Goal: Transaction & Acquisition: Purchase product/service

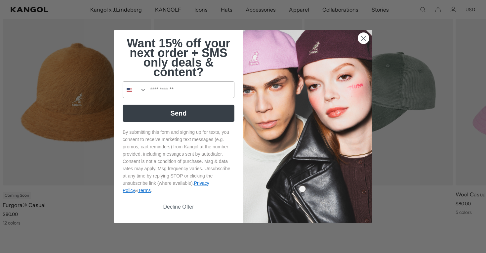
scroll to position [0, 136]
click at [365, 36] on circle "Close dialog" at bounding box center [363, 38] width 11 height 11
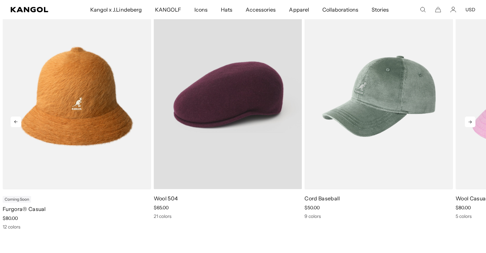
scroll to position [0, 0]
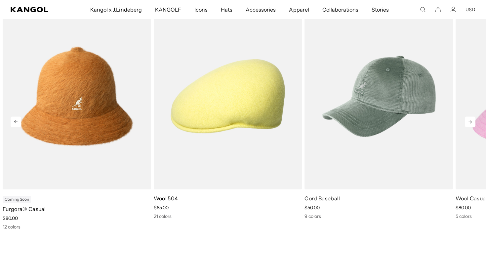
click at [471, 123] on icon at bounding box center [470, 121] width 3 height 3
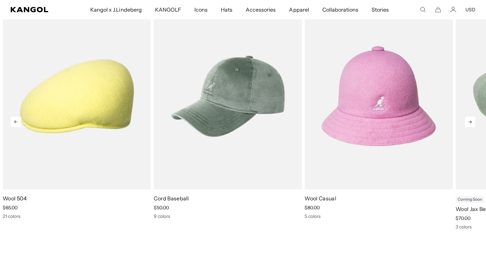
click at [471, 123] on icon at bounding box center [470, 121] width 3 height 3
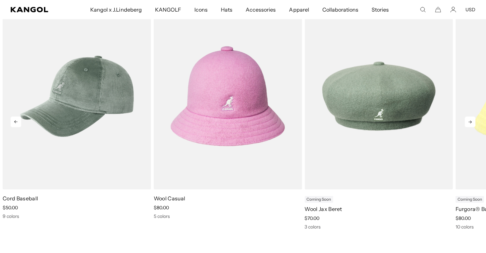
scroll to position [0, 136]
click at [471, 122] on icon at bounding box center [470, 121] width 11 height 11
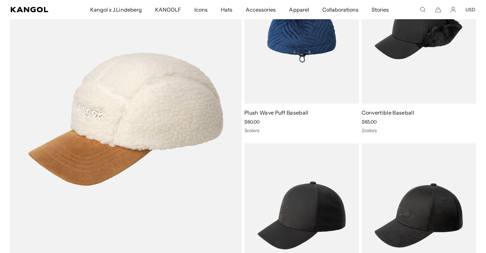
scroll to position [0, 136]
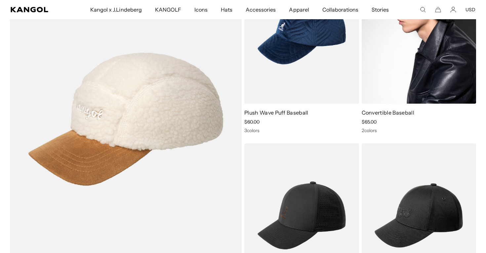
click at [395, 77] on img at bounding box center [419, 32] width 115 height 144
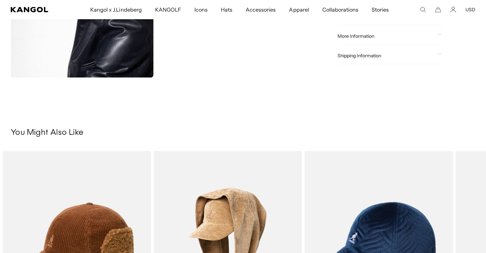
click at [415, 134] on h3 "You Might Also Like" at bounding box center [243, 133] width 465 height 10
